Goal: Register for event/course

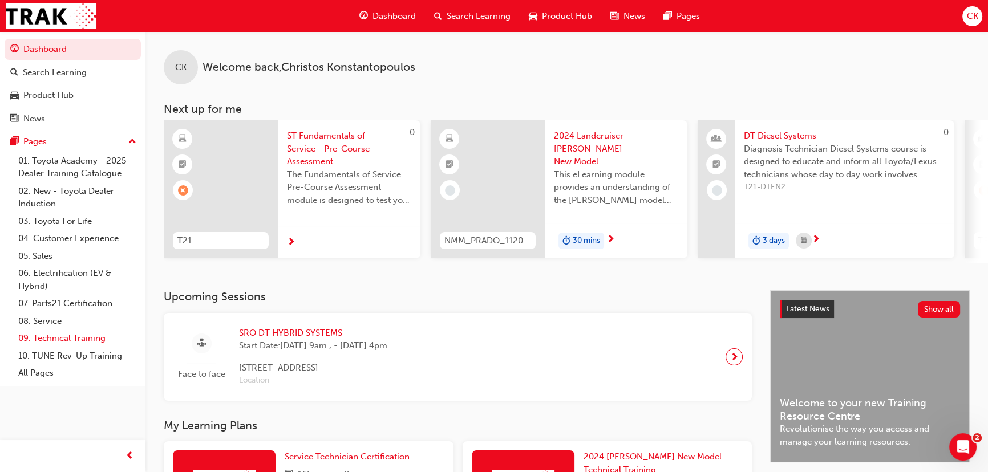
click at [91, 339] on link "09. Technical Training" at bounding box center [77, 339] width 127 height 18
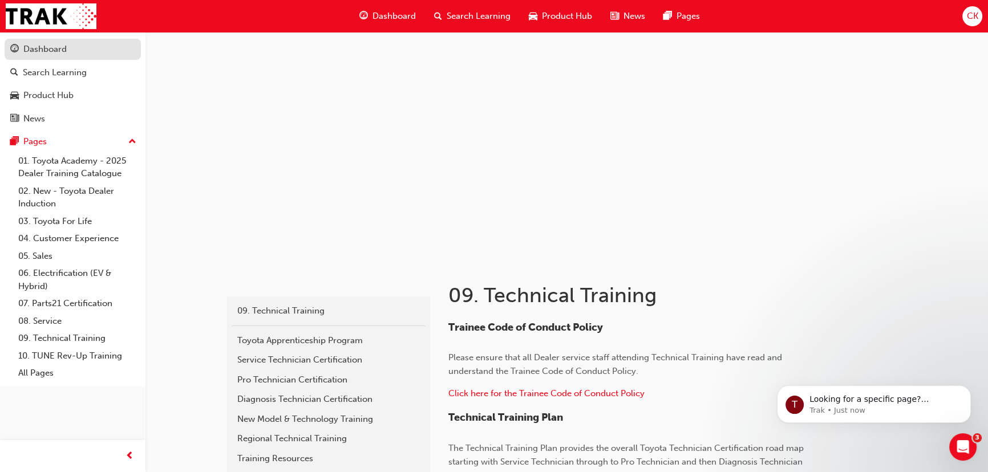
click at [70, 53] on div "Dashboard" at bounding box center [72, 49] width 125 height 14
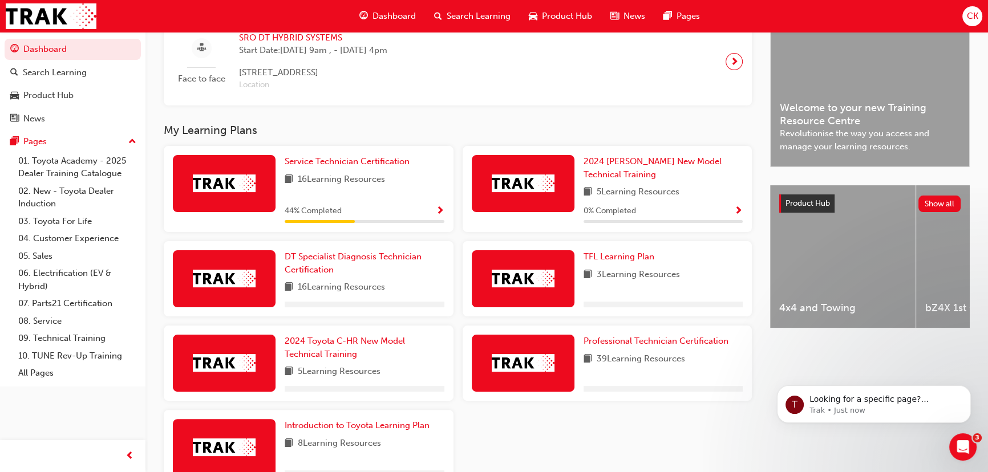
scroll to position [311, 0]
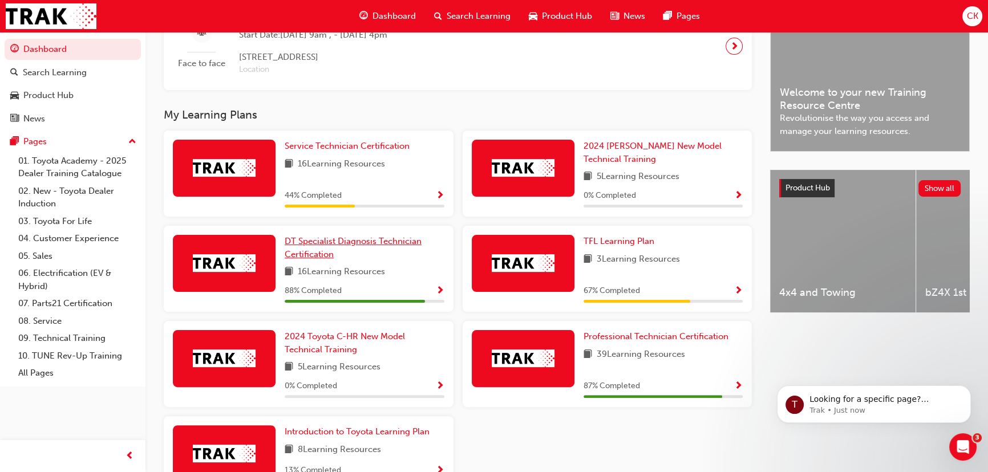
click at [338, 248] on span "DT Specialist Diagnosis Technician Certification" at bounding box center [353, 247] width 137 height 23
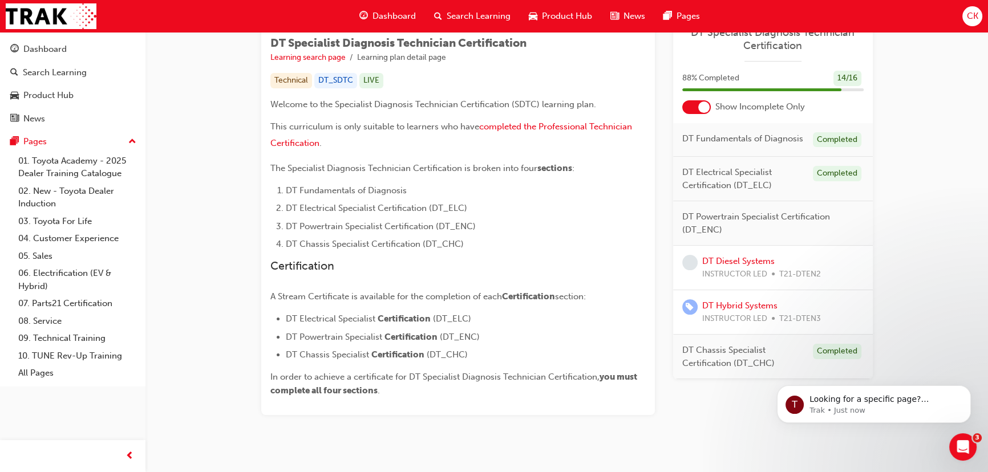
scroll to position [207, 0]
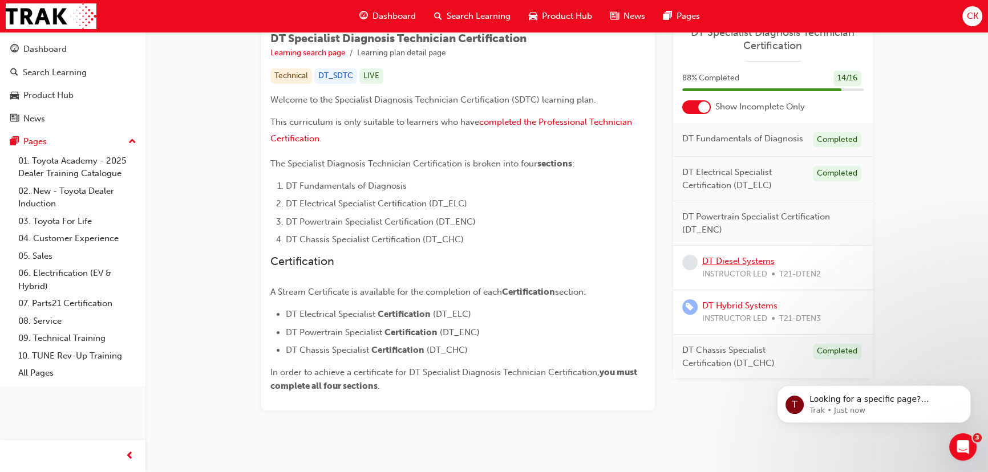
click at [759, 266] on link "DT Diesel Systems" at bounding box center [738, 261] width 72 height 10
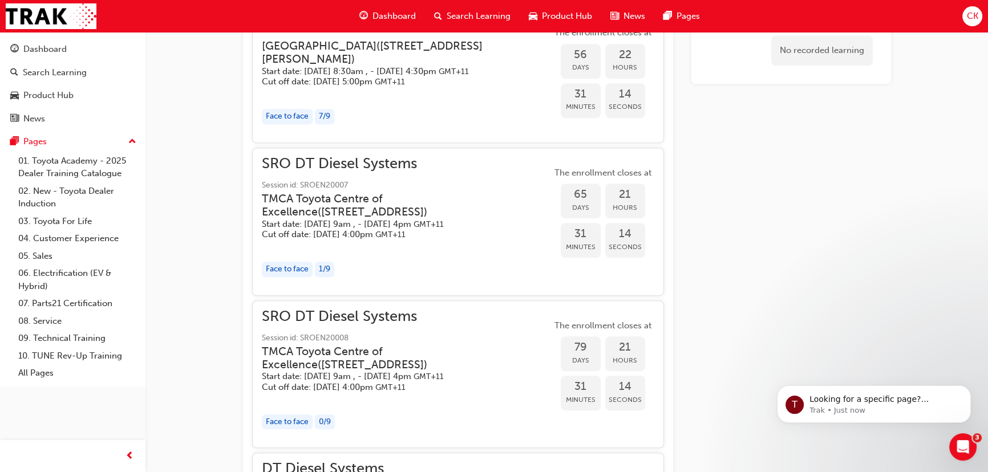
scroll to position [1166, 0]
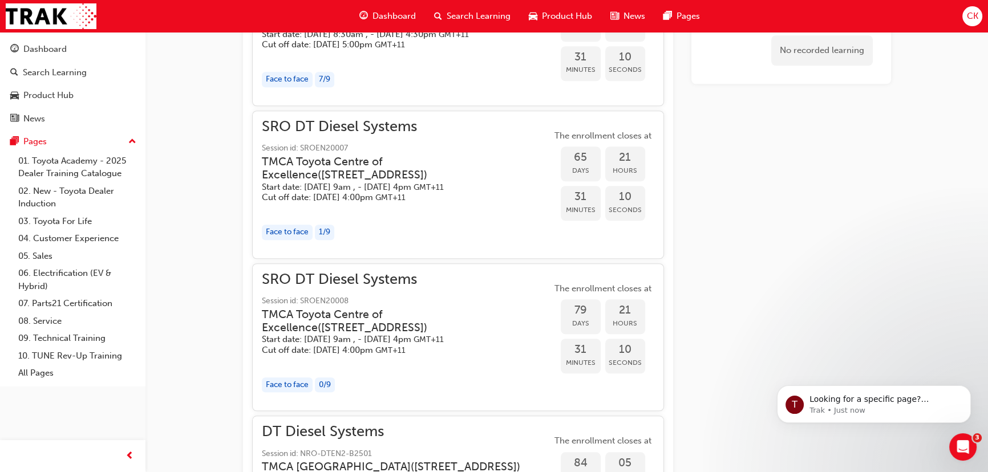
click at [390, 345] on h5 "Start date: [DATE] 9am , - [DATE] 4pm GMT+11" at bounding box center [397, 339] width 271 height 11
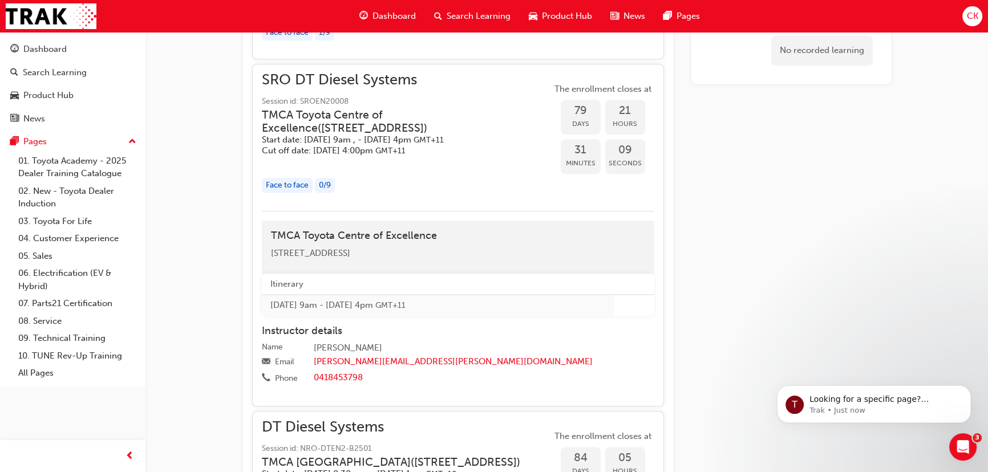
scroll to position [1374, 0]
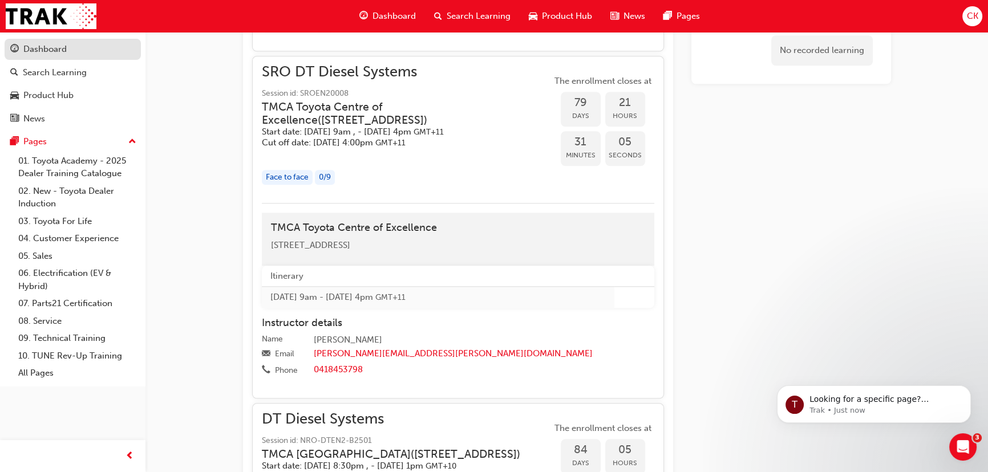
click at [62, 44] on div "Dashboard" at bounding box center [44, 49] width 43 height 13
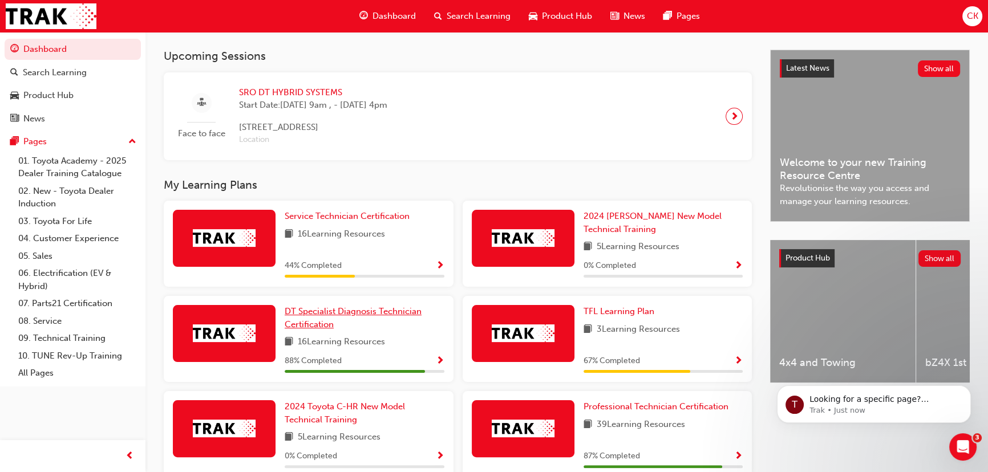
scroll to position [259, 0]
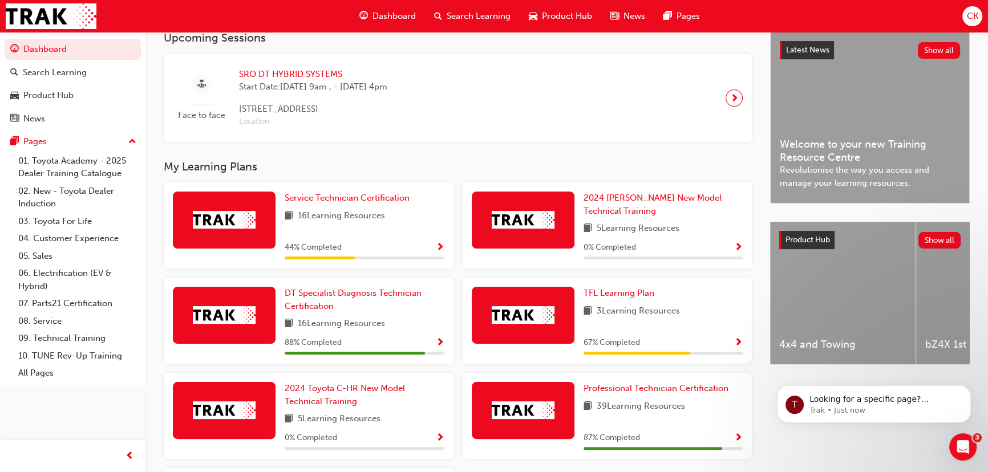
click at [441, 251] on span "Show Progress" at bounding box center [440, 248] width 9 height 10
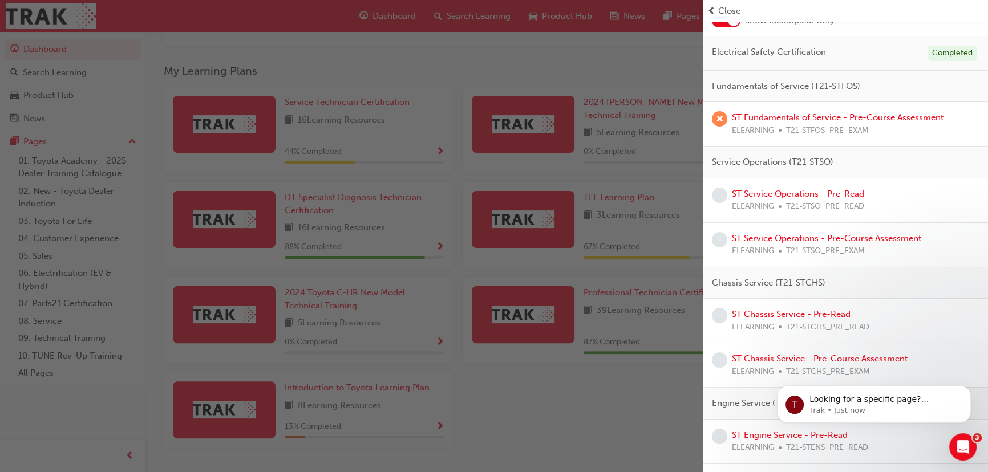
scroll to position [336, 0]
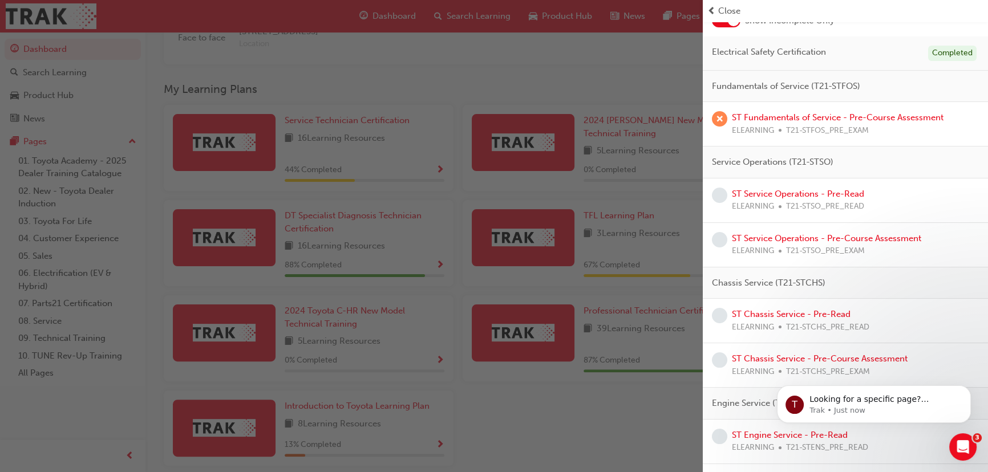
click at [388, 89] on div "button" at bounding box center [351, 236] width 703 height 472
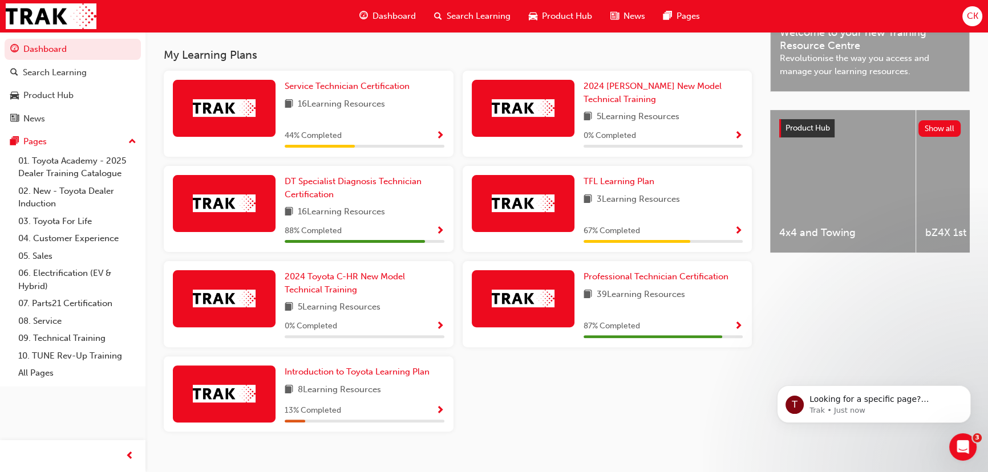
scroll to position [388, 0]
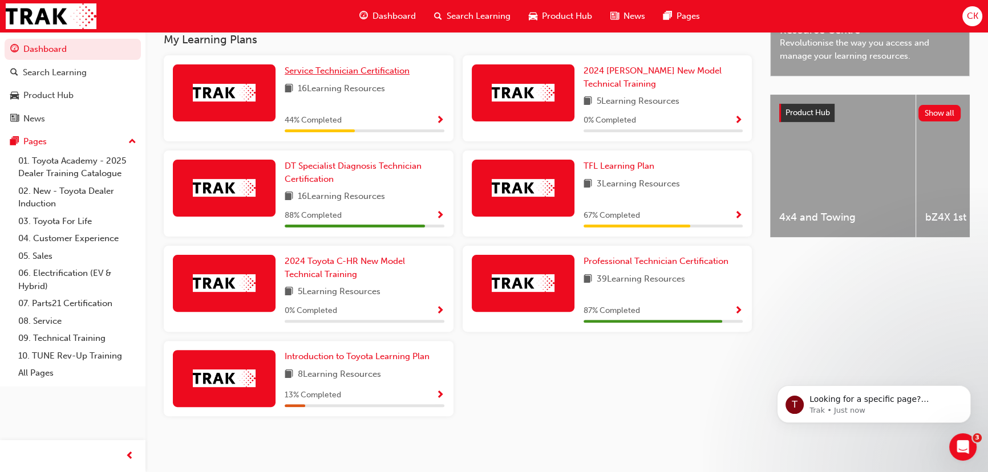
click at [376, 68] on span "Service Technician Certification" at bounding box center [347, 71] width 125 height 10
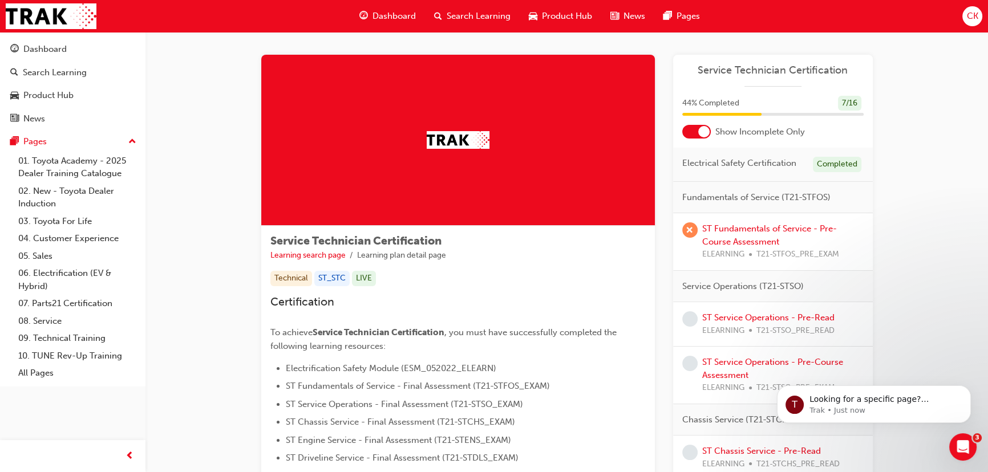
scroll to position [4, 0]
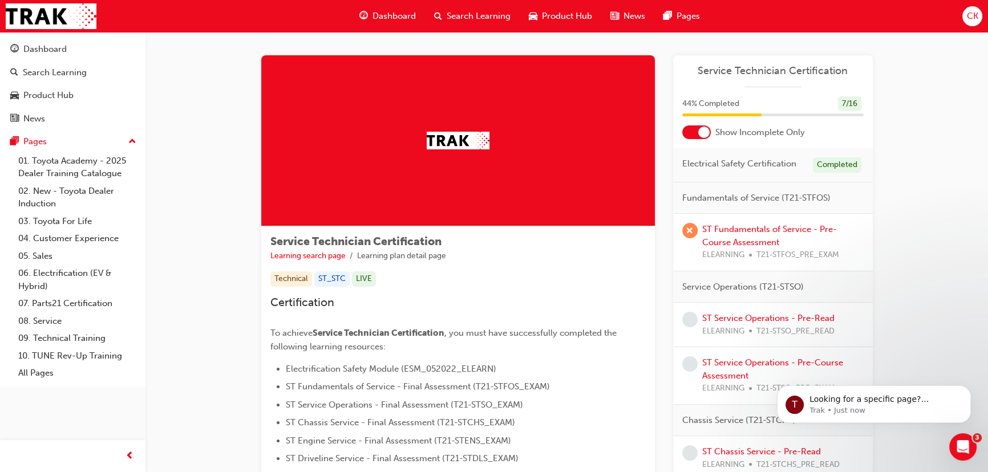
click at [660, 299] on div "Service Technician Certification Learning search page Learning plan detail page…" at bounding box center [566, 430] width 611 height 750
click at [455, 370] on span "Electrification Safety Module (ESM_052022_ELEARN)" at bounding box center [391, 369] width 210 height 10
drag, startPoint x: 115, startPoint y: 9, endPoint x: 622, endPoint y: 291, distance: 580.1
click at [622, 291] on div "Service Technician Certification Learning search page Learning plan detail page…" at bounding box center [458, 379] width 394 height 306
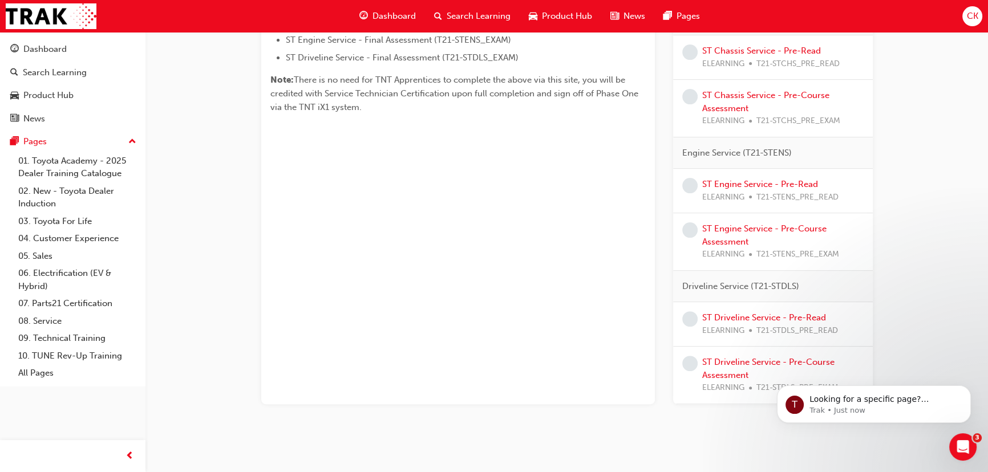
scroll to position [419, 0]
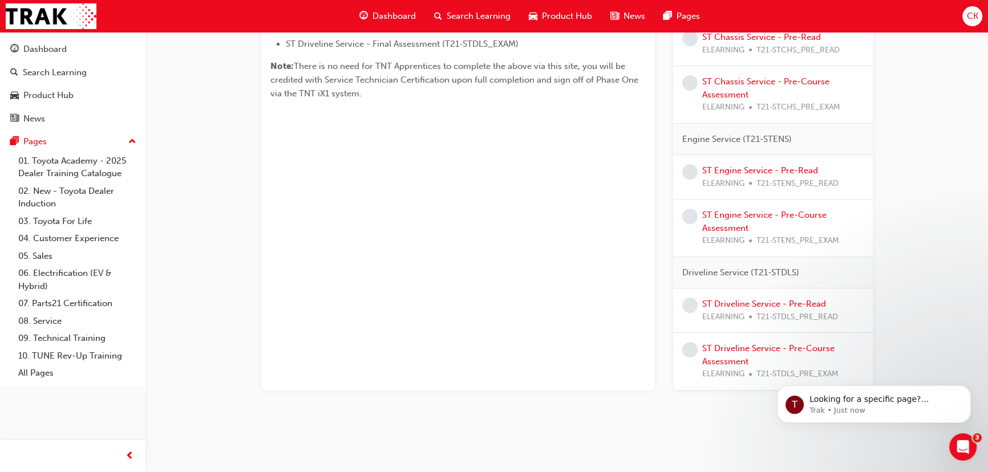
click at [740, 275] on span "Driveline Service (T21-STDLS)" at bounding box center [740, 272] width 117 height 13
click at [686, 298] on span "learningRecordVerb_NONE-icon" at bounding box center [689, 305] width 15 height 15
click at [664, 310] on div "Service Technician Certification Learning search page Learning plan detail page…" at bounding box center [566, 16] width 611 height 750
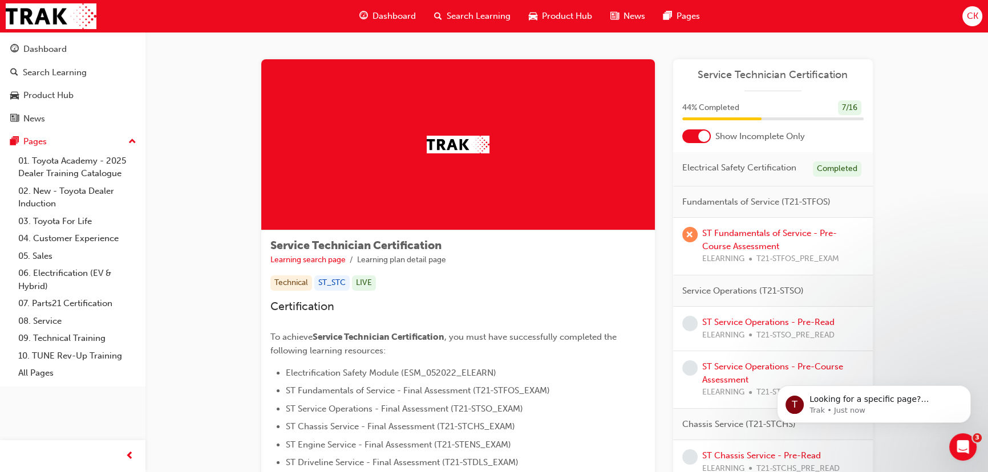
scroll to position [0, 0]
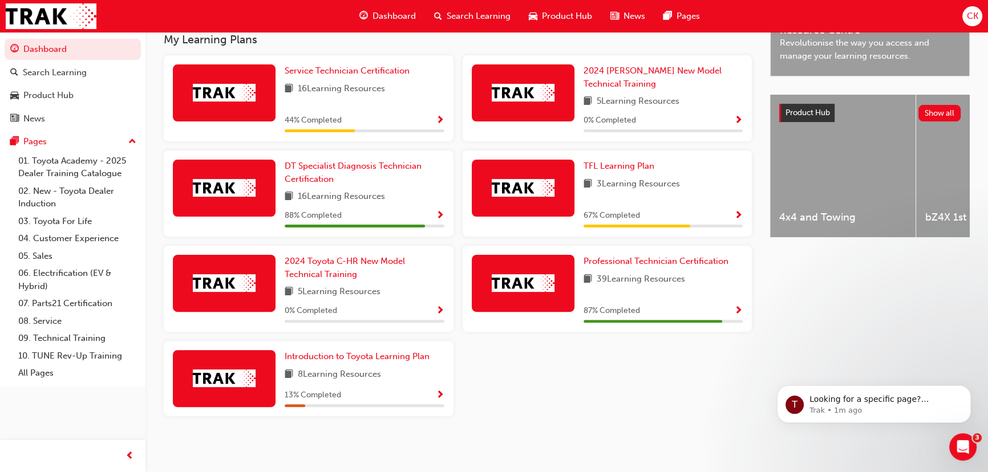
scroll to position [388, 0]
click at [737, 311] on span "Show Progress" at bounding box center [738, 311] width 9 height 10
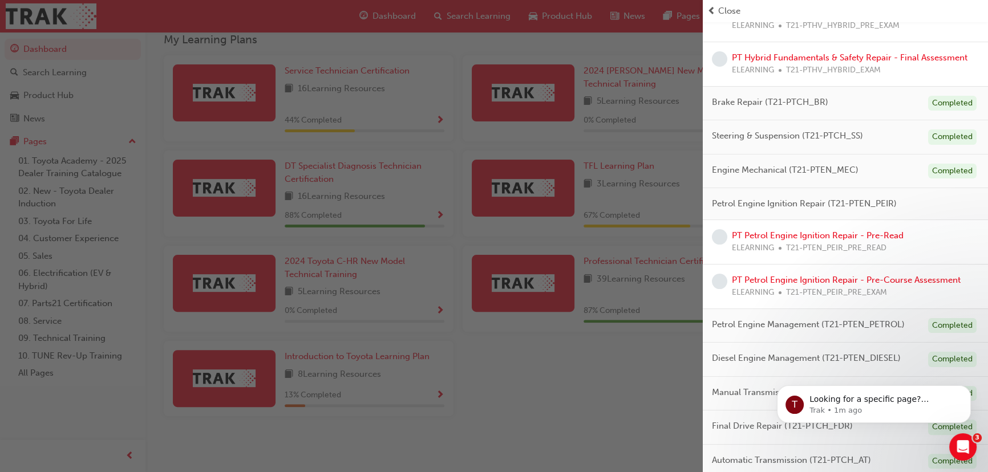
scroll to position [313, 0]
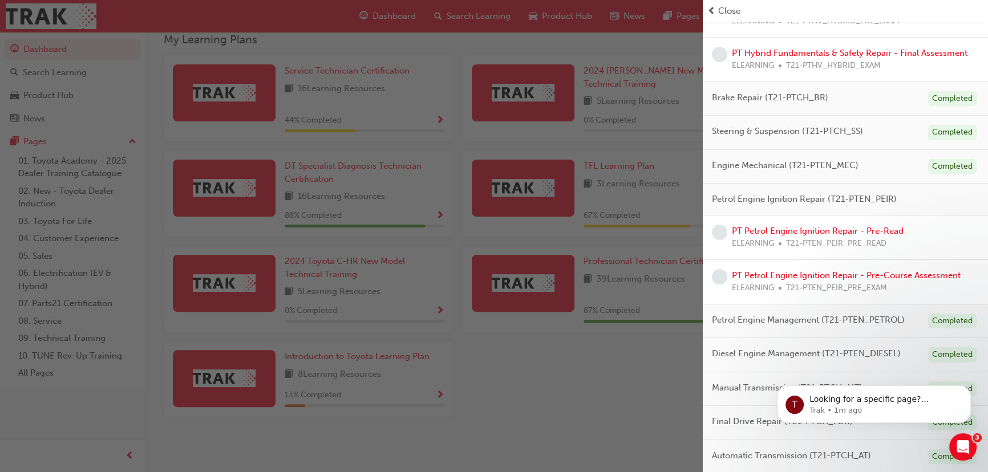
click at [724, 197] on span "Petrol Engine Ignition Repair (T21-PTEN_PEIR)" at bounding box center [804, 199] width 185 height 13
click at [730, 171] on span "Engine Mechanical (T21-PTEN_MEC)" at bounding box center [785, 165] width 147 height 13
click at [742, 165] on span "Engine Mechanical (T21-PTEN_MEC)" at bounding box center [785, 165] width 147 height 13
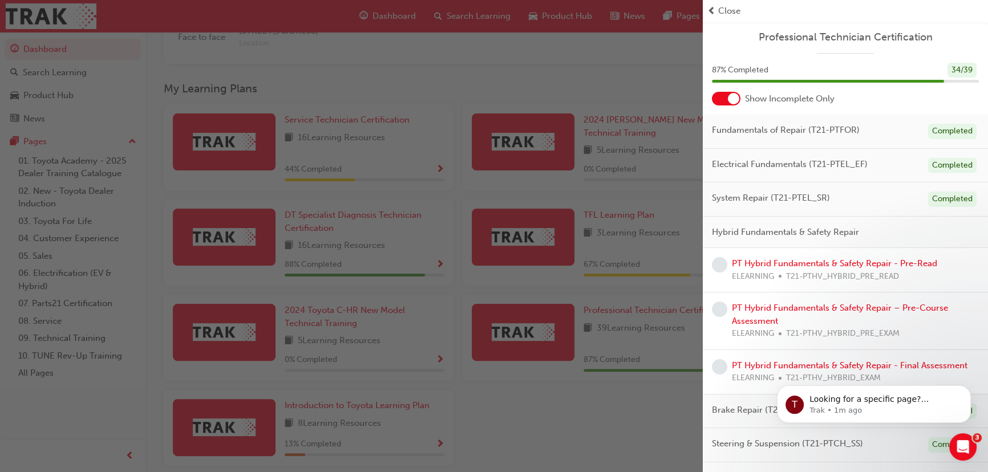
scroll to position [336, 0]
click at [568, 418] on div "button" at bounding box center [351, 236] width 703 height 472
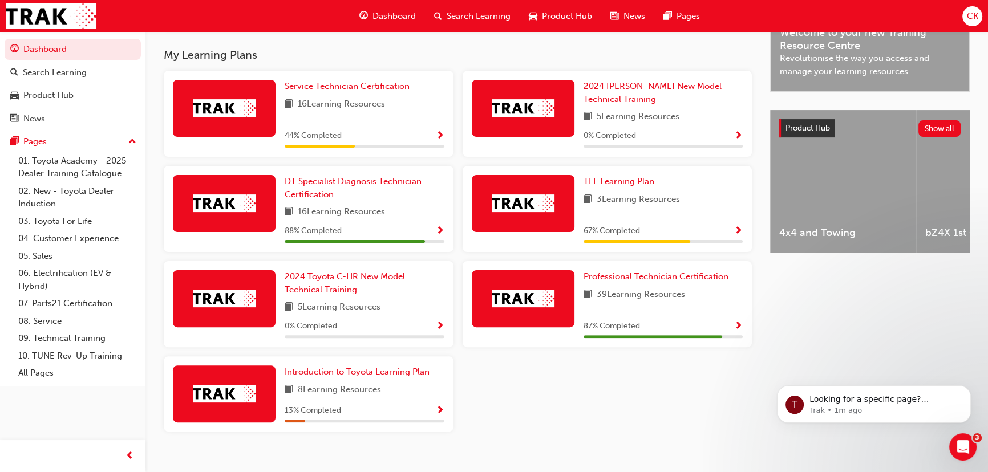
scroll to position [388, 0]
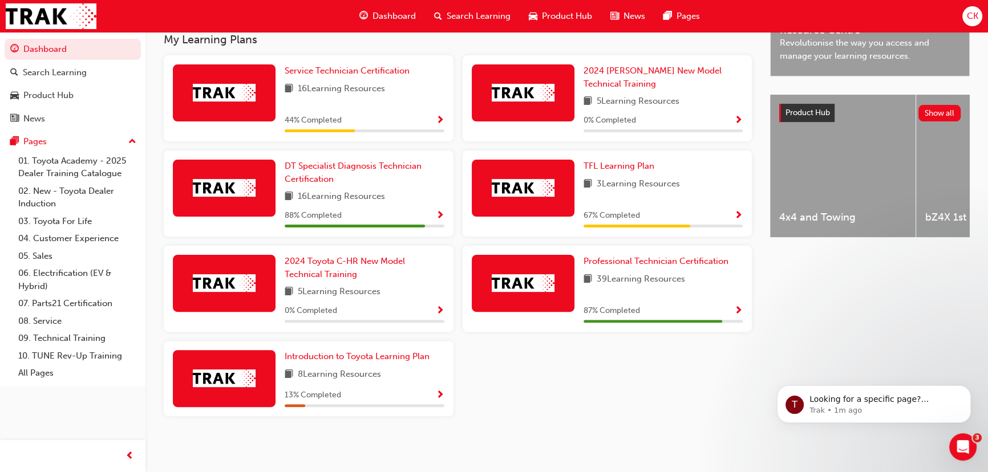
click at [556, 365] on div "Service Technician Certification 16 Learning Resources 44 % Completed 2024 [PER…" at bounding box center [457, 240] width 597 height 370
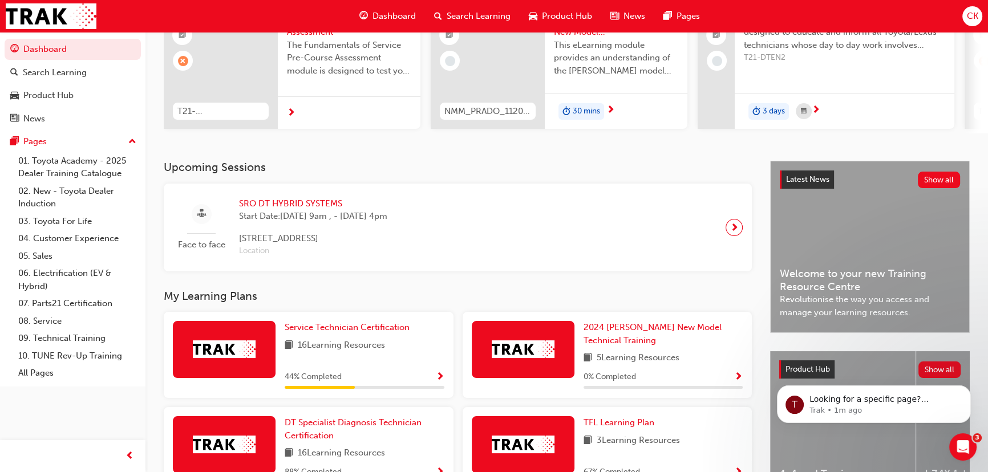
scroll to position [0, 0]
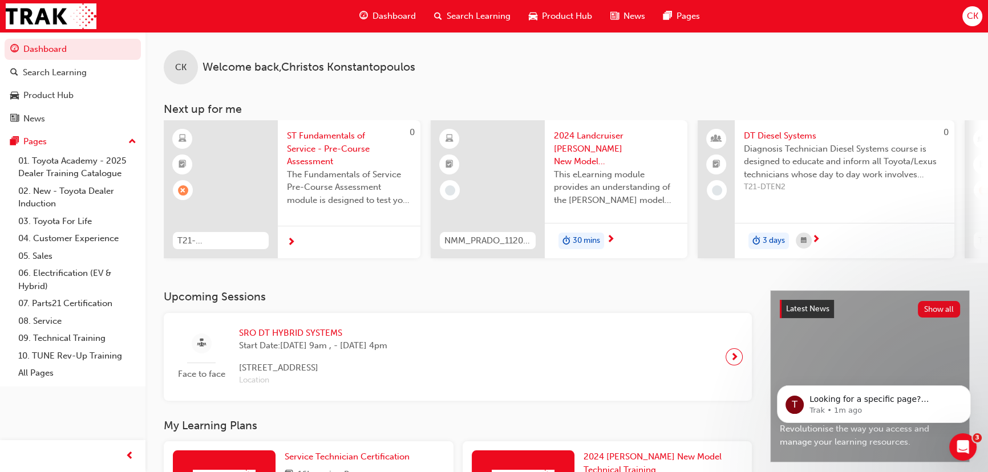
click at [510, 286] on div "CK Welcome back , [PERSON_NAME] Next up for me 0 T21-STFOS_PRE_EXAM ST Fundamen…" at bounding box center [566, 161] width 842 height 258
click at [816, 63] on div "CK Welcome back , [PERSON_NAME]" at bounding box center [566, 58] width 842 height 52
